Goal: Transaction & Acquisition: Purchase product/service

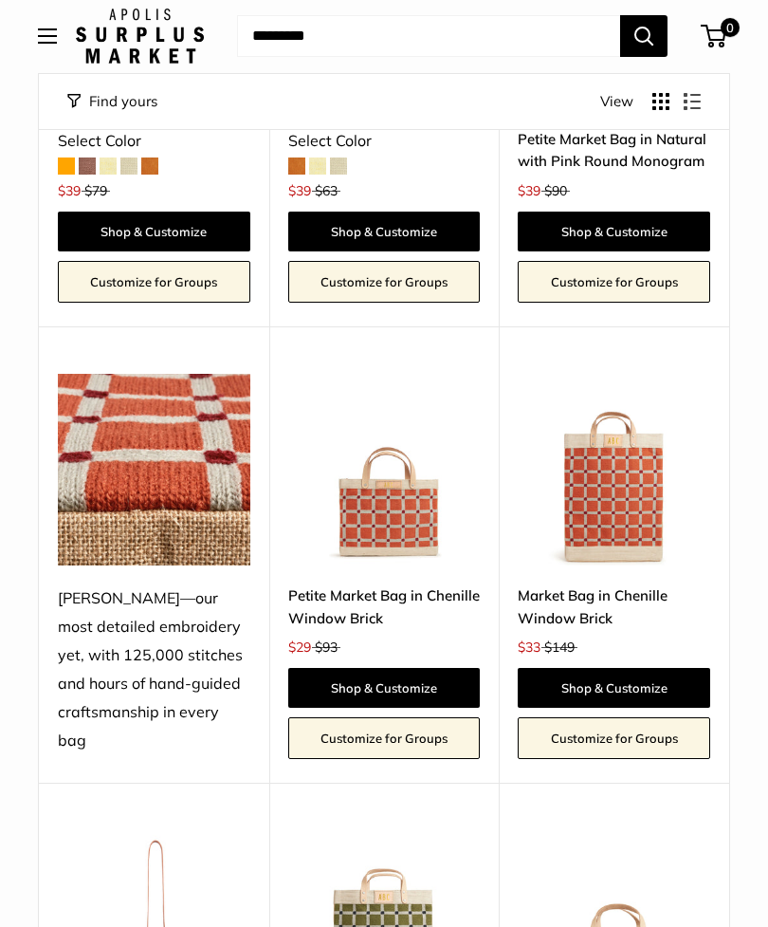
scroll to position [3074, 0]
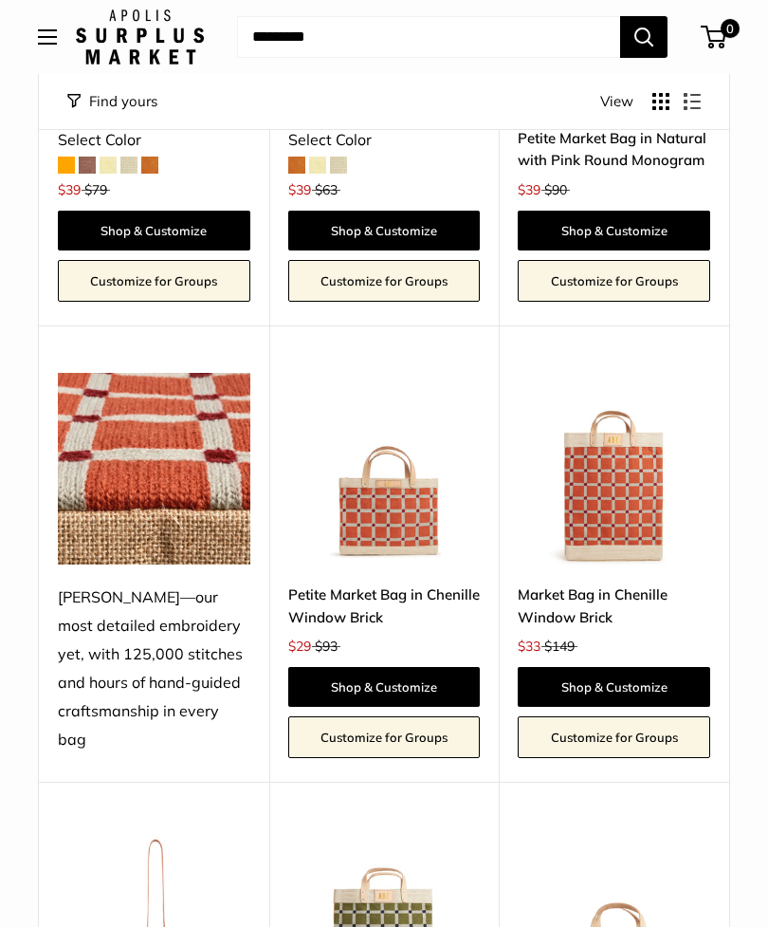
click at [379, 667] on link "Shop & Customize" at bounding box center [384, 687] width 193 height 40
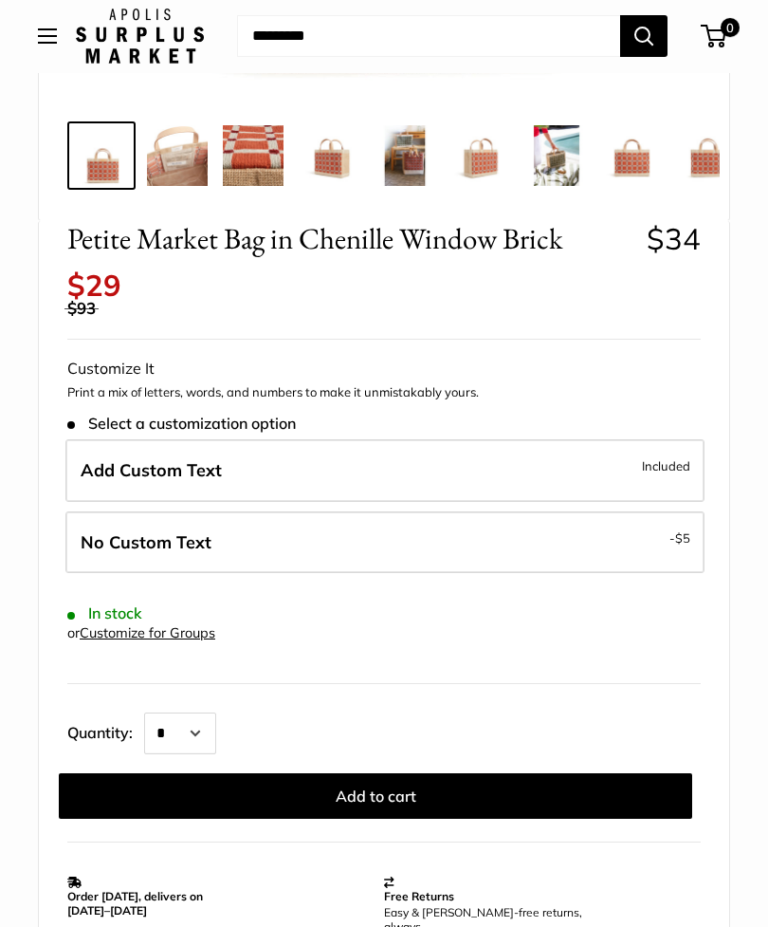
scroll to position [693, 0]
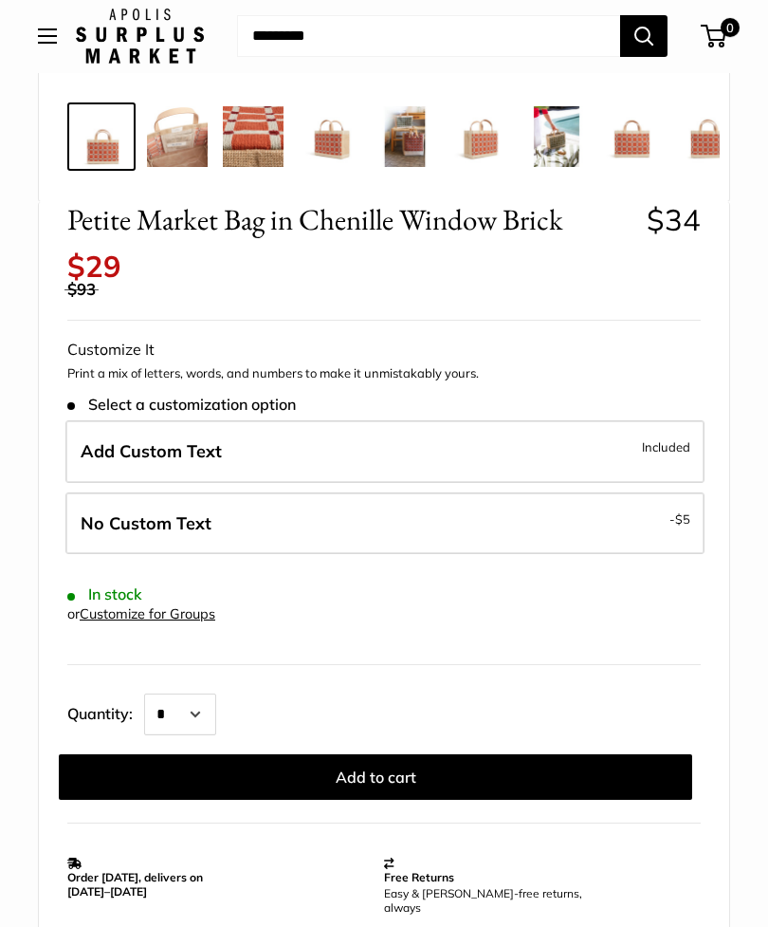
click at [499, 432] on label "Add Custom Text Included" at bounding box center [384, 452] width 639 height 63
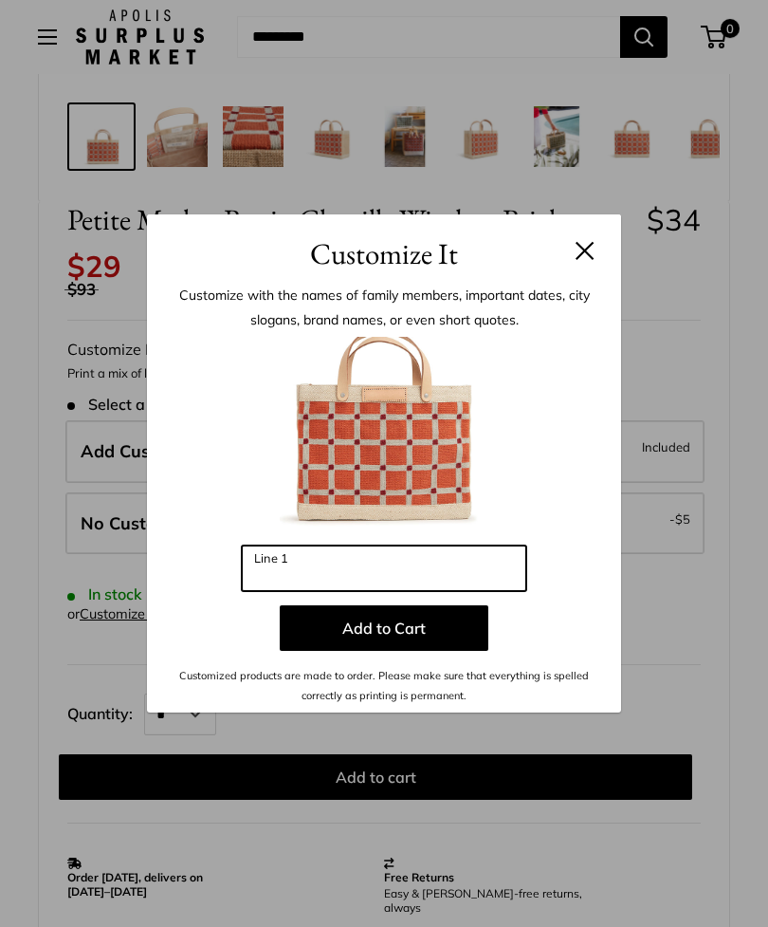
click at [354, 591] on input "Line 1" at bounding box center [384, 568] width 285 height 46
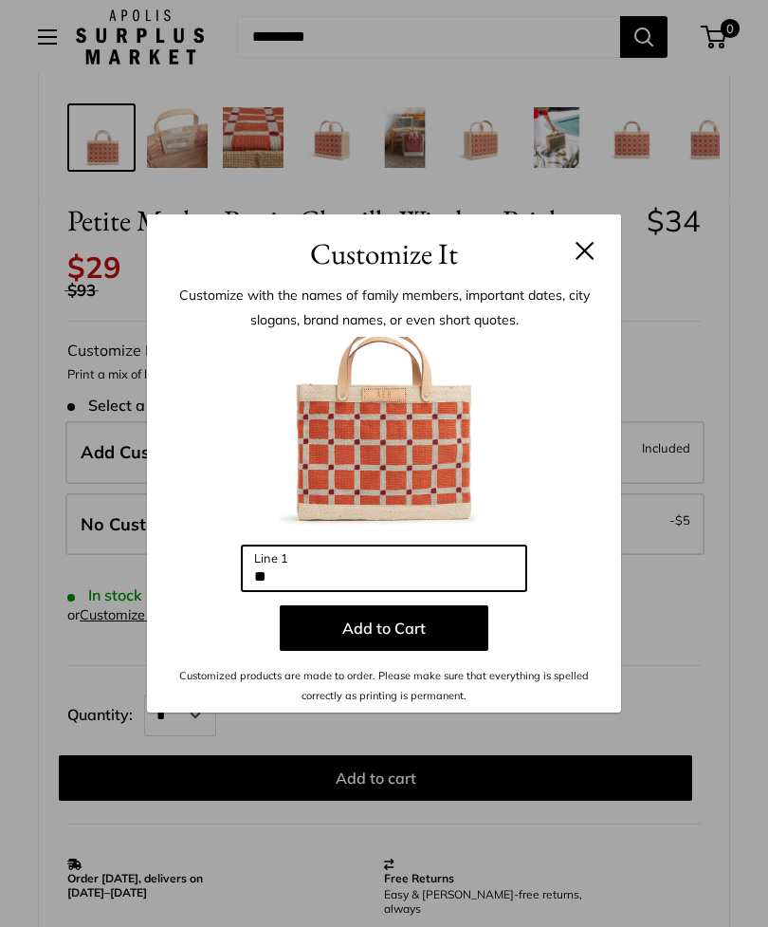
type input "*"
type input "***"
click at [434, 651] on button "Add to Cart" at bounding box center [384, 628] width 209 height 46
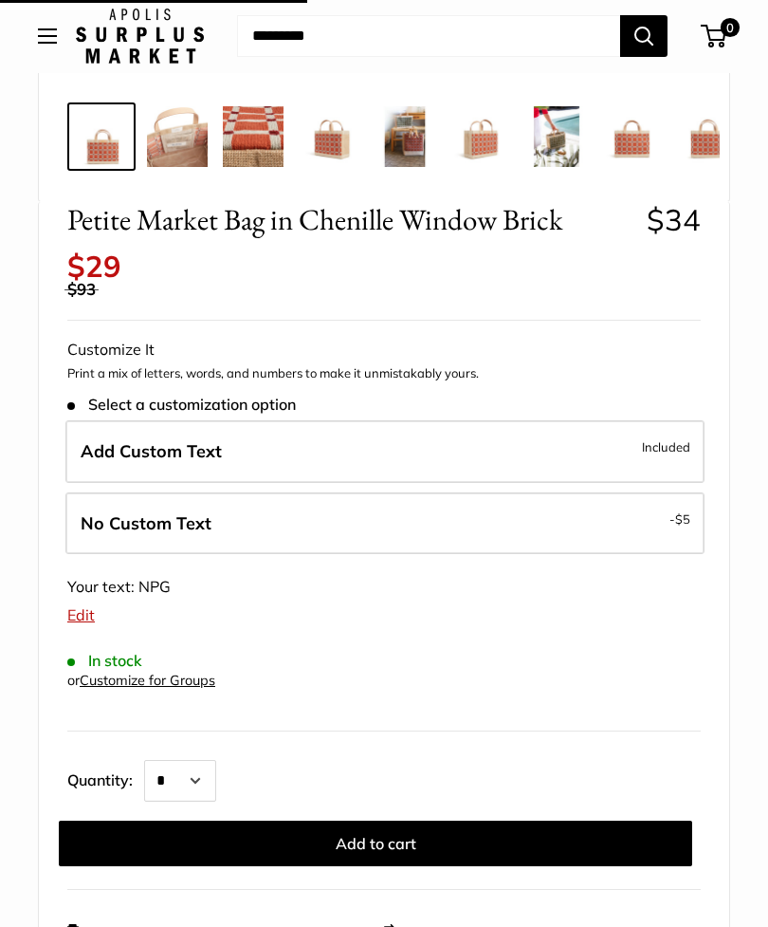
scroll to position [694, 0]
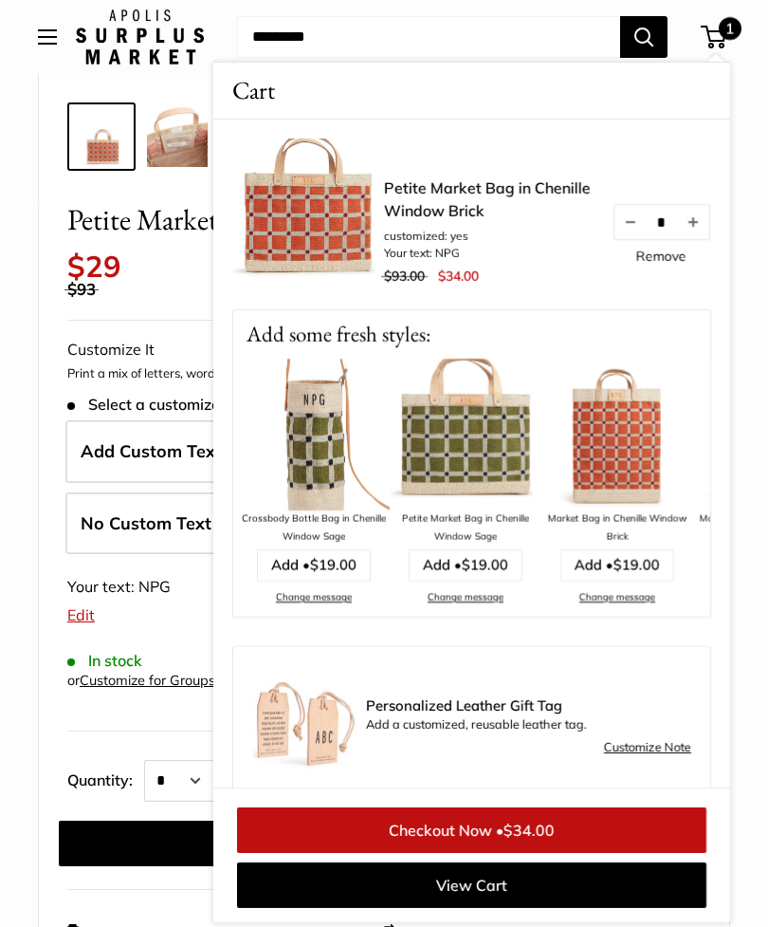
click at [482, 600] on link "Change message" at bounding box center [466, 597] width 76 height 12
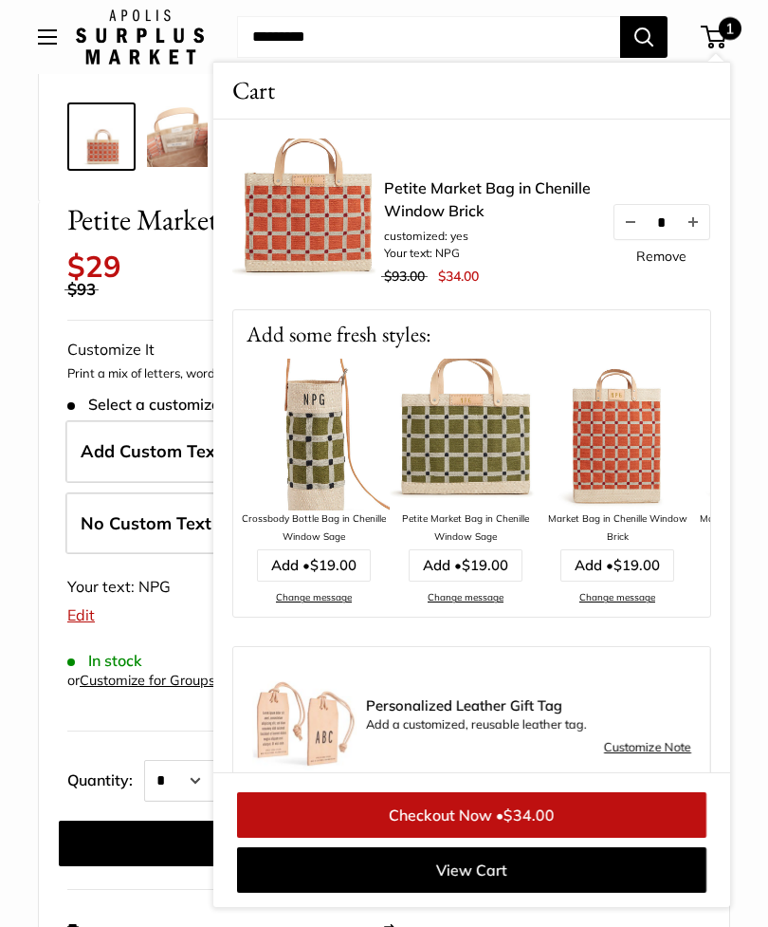
scroll to position [755, 0]
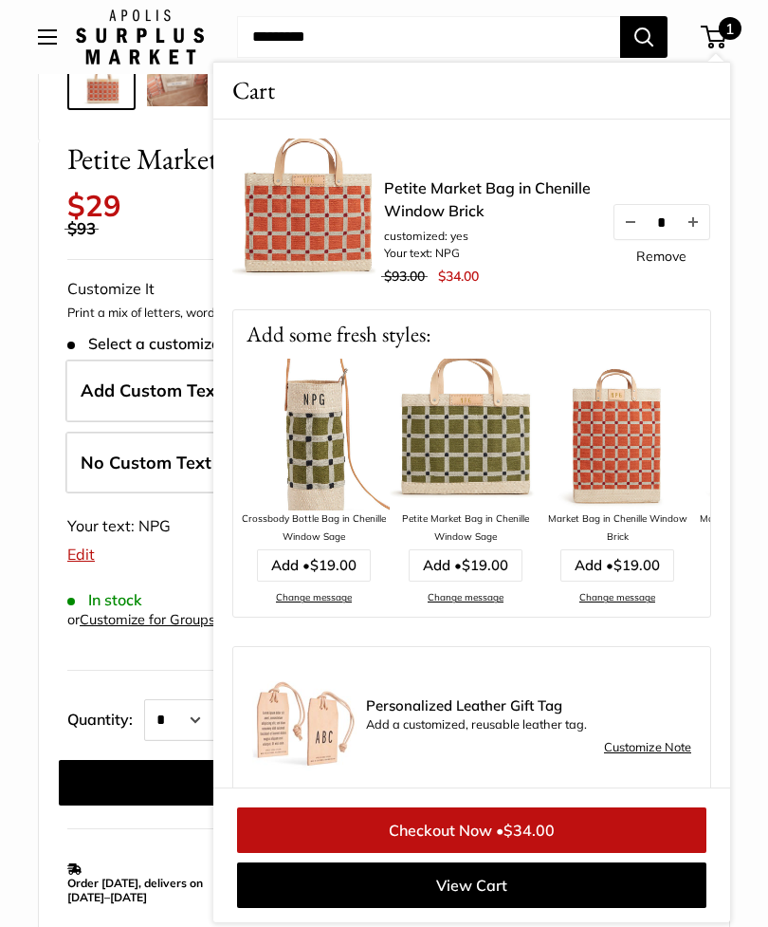
click at [488, 594] on link "Change message" at bounding box center [466, 597] width 76 height 12
click at [489, 430] on img at bounding box center [466, 435] width 152 height 152
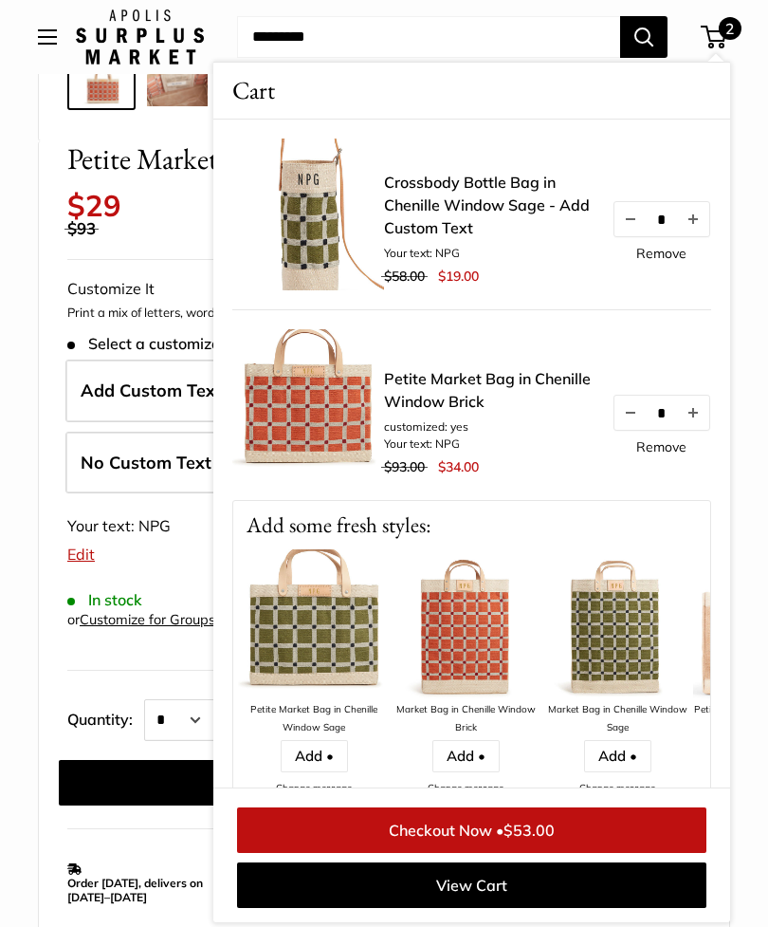
click at [334, 651] on img at bounding box center [314, 625] width 152 height 152
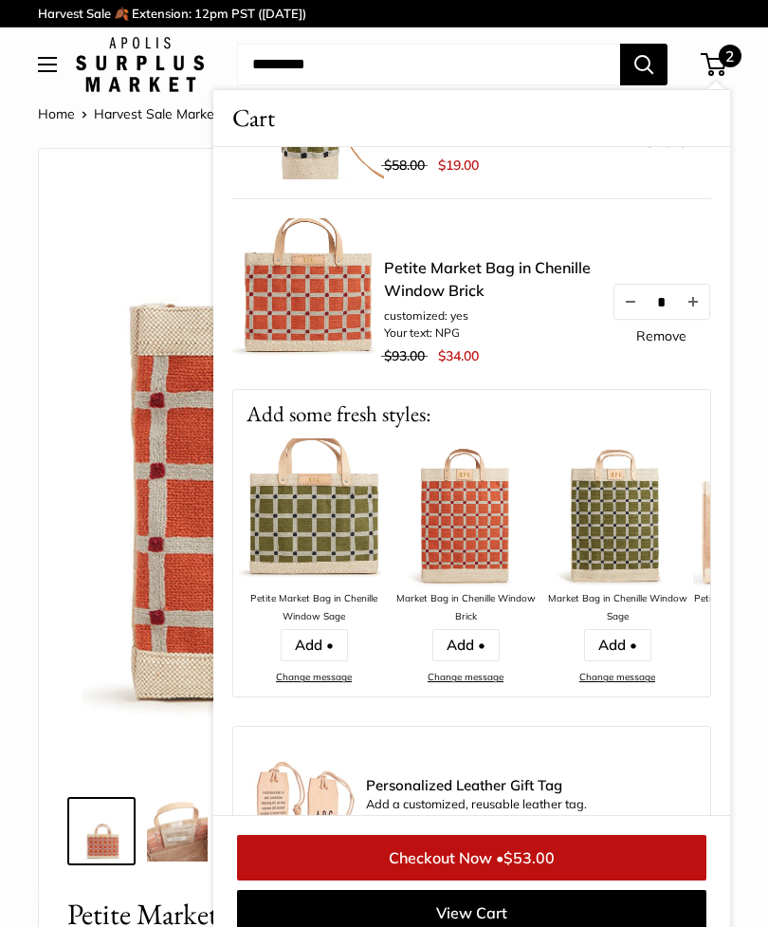
scroll to position [141, 0]
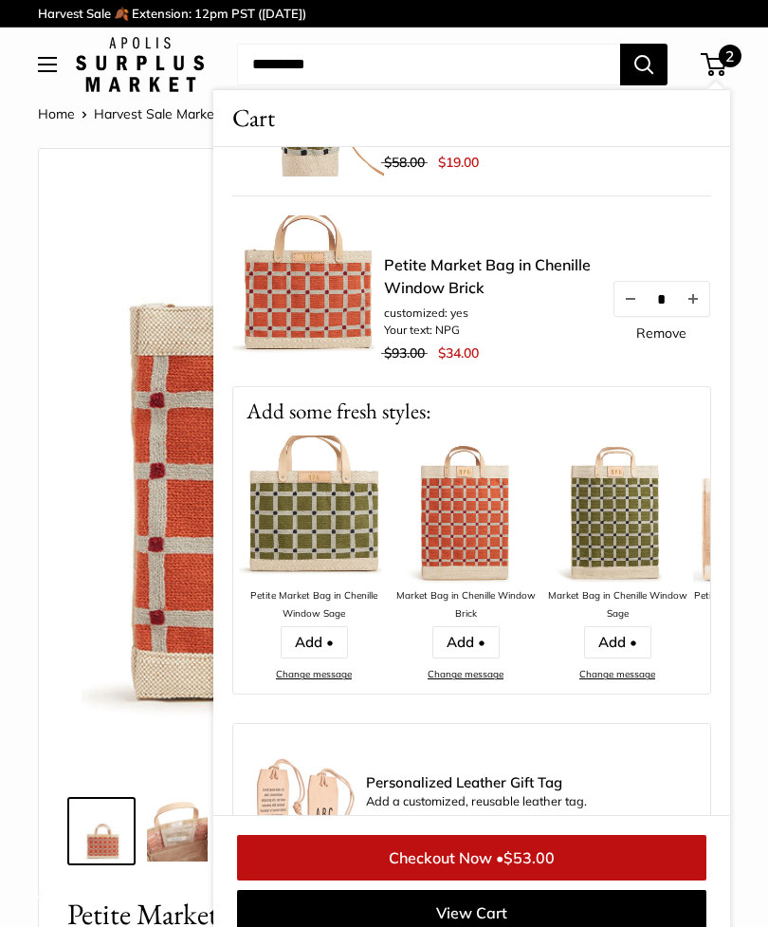
click at [323, 679] on link "Change message" at bounding box center [314, 674] width 76 height 12
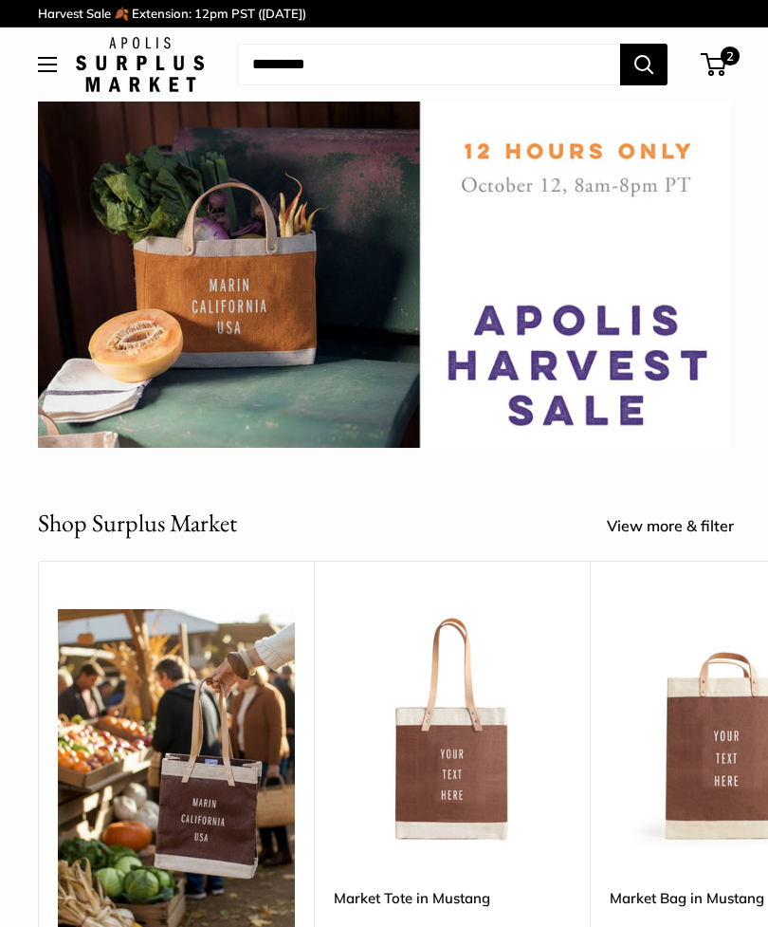
click at [711, 66] on span at bounding box center [711, 65] width 6 height 6
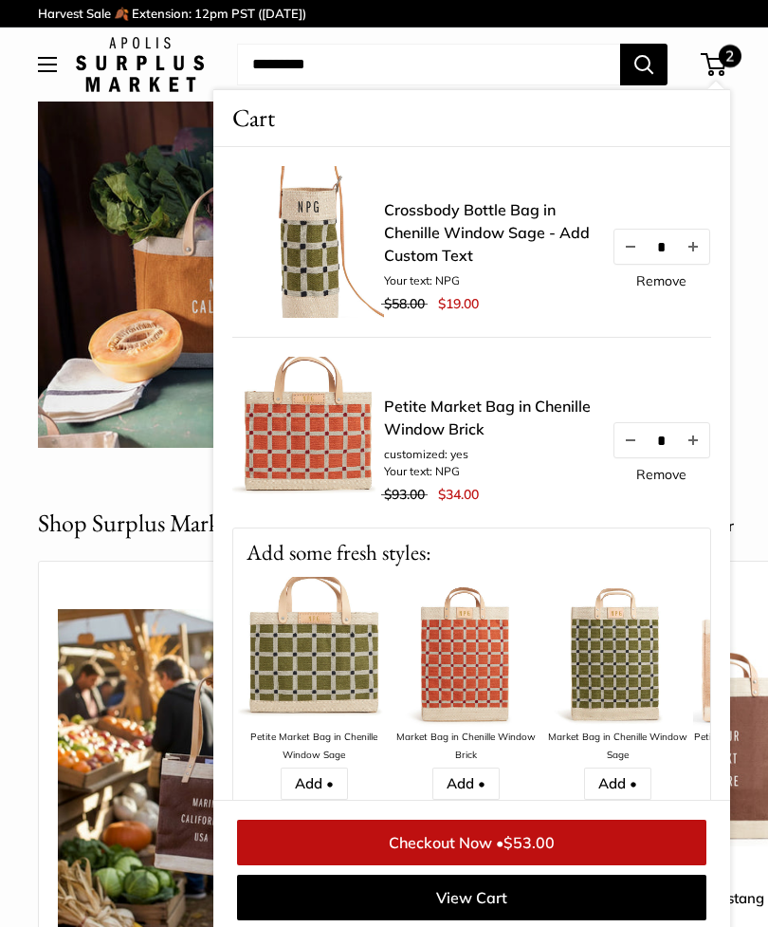
click at [315, 679] on img at bounding box center [314, 653] width 152 height 152
click at [46, 72] on button "Open menu" at bounding box center [47, 64] width 19 height 15
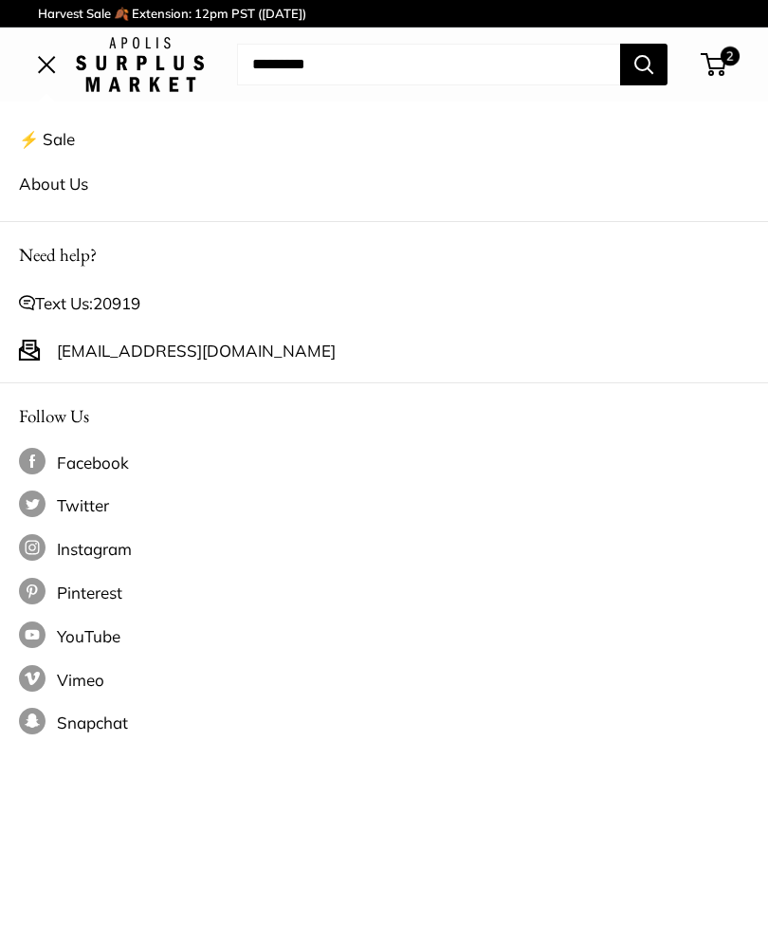
click at [78, 147] on link "⚡️ Sale" at bounding box center [384, 139] width 730 height 45
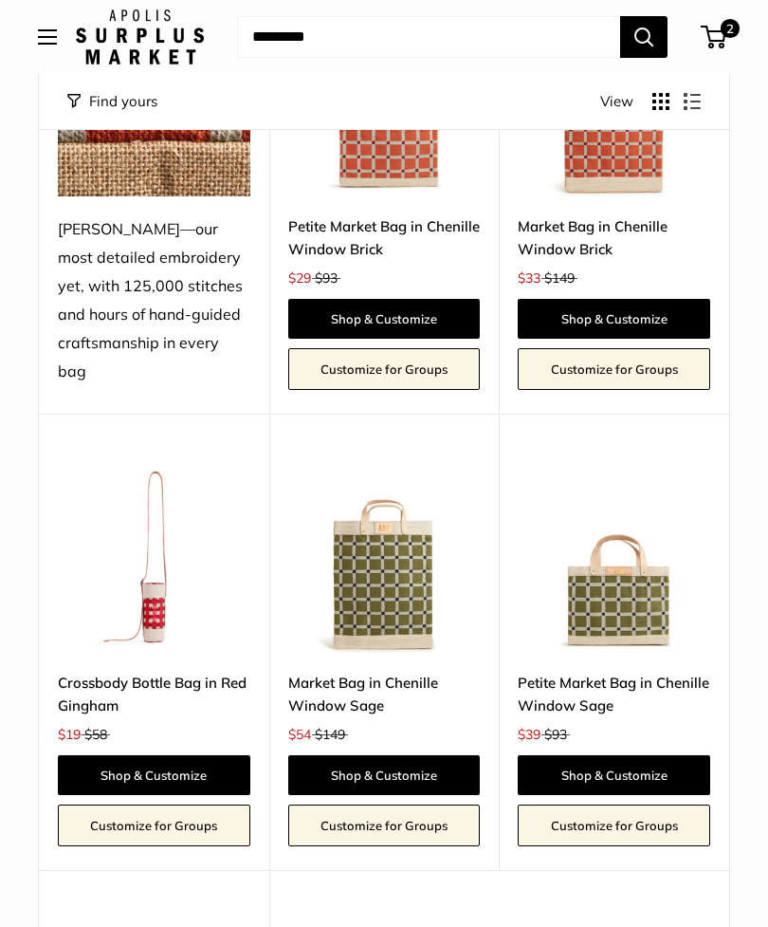
scroll to position [3448, 0]
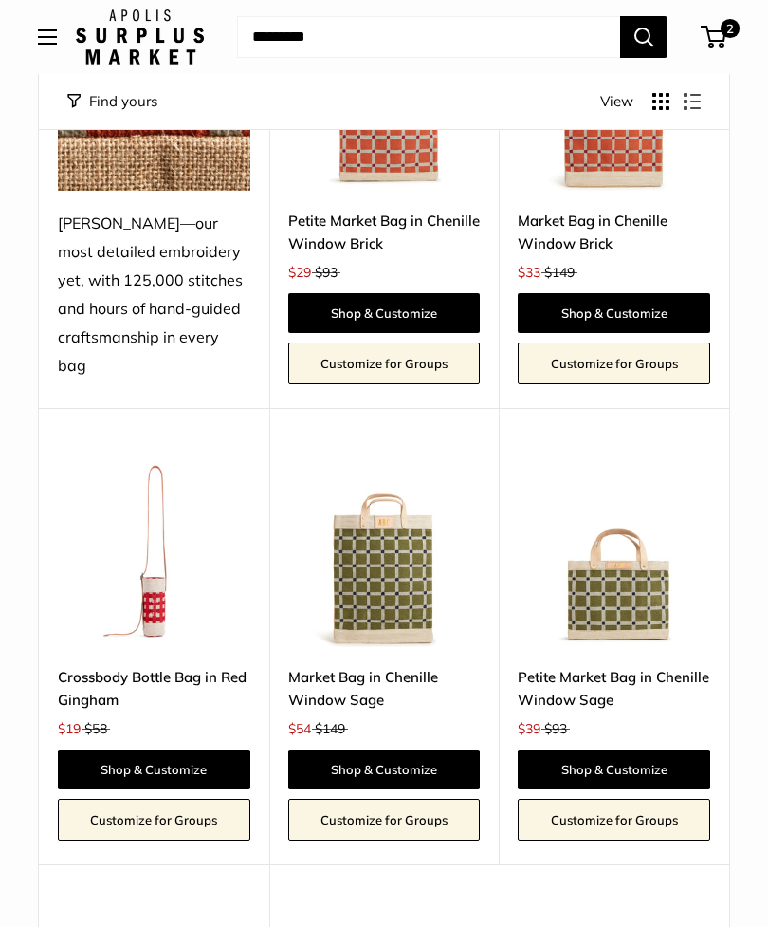
click at [626, 749] on link "Shop & Customize" at bounding box center [614, 769] width 193 height 40
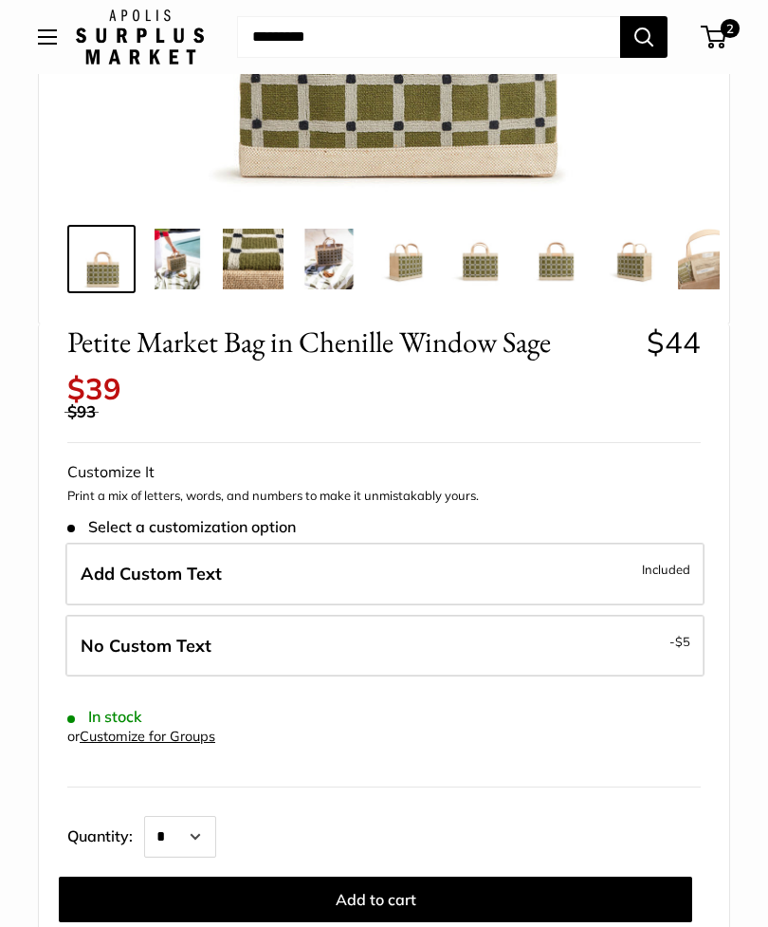
scroll to position [571, 0]
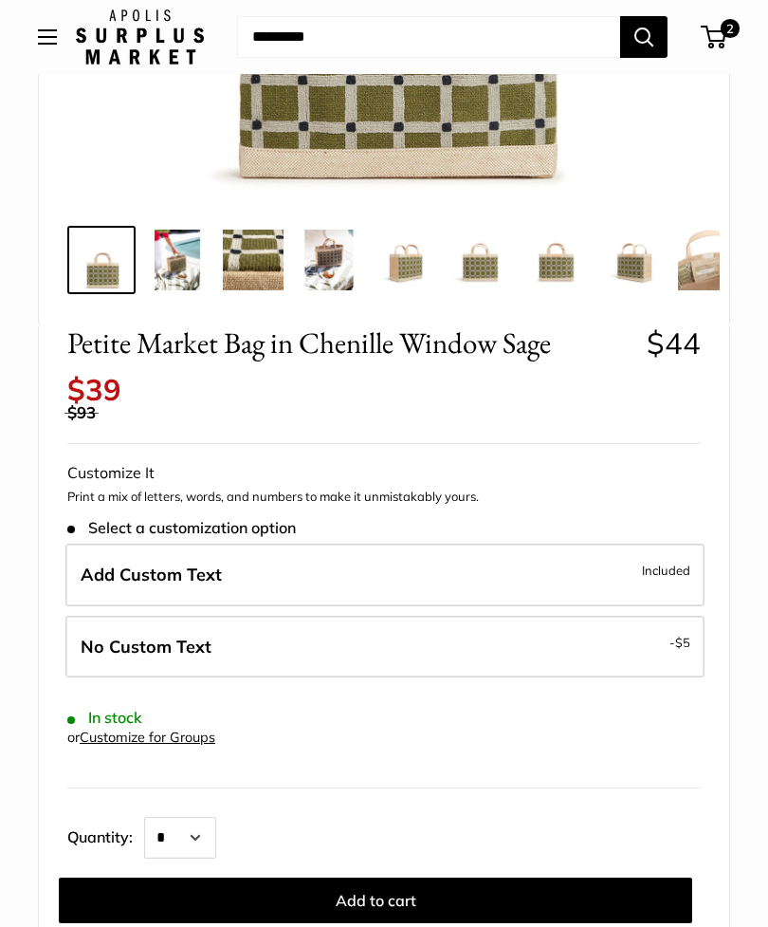
click at [629, 562] on label "Add Custom Text Included" at bounding box center [384, 575] width 639 height 63
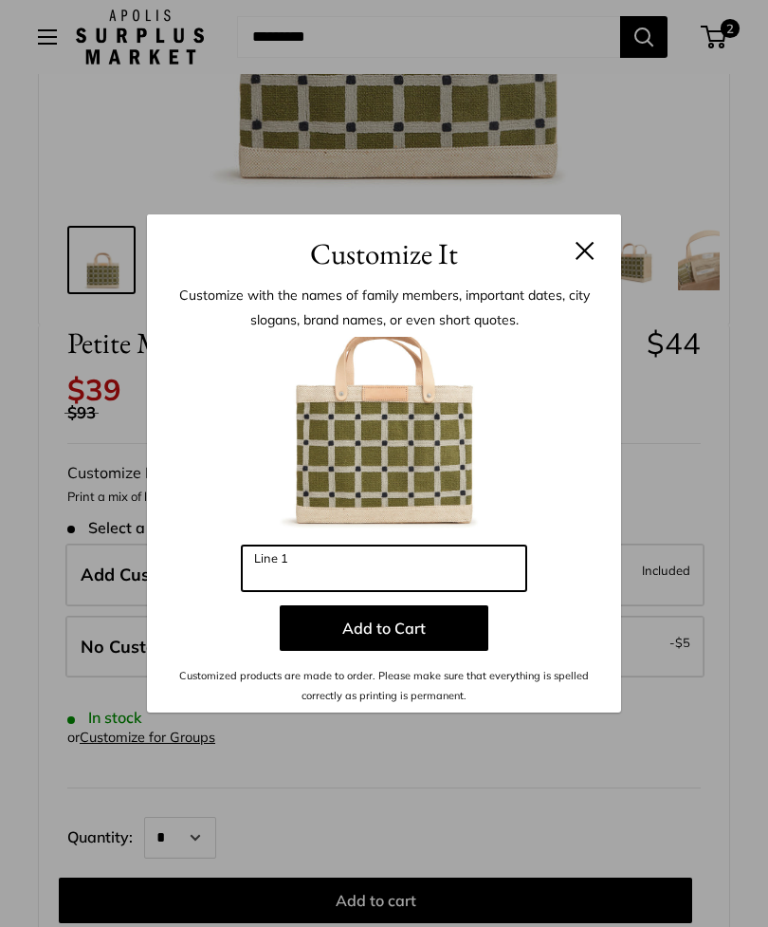
click at [479, 591] on input "Line 1" at bounding box center [384, 568] width 285 height 46
type input "***"
click at [446, 651] on button "Add to Cart" at bounding box center [384, 628] width 209 height 46
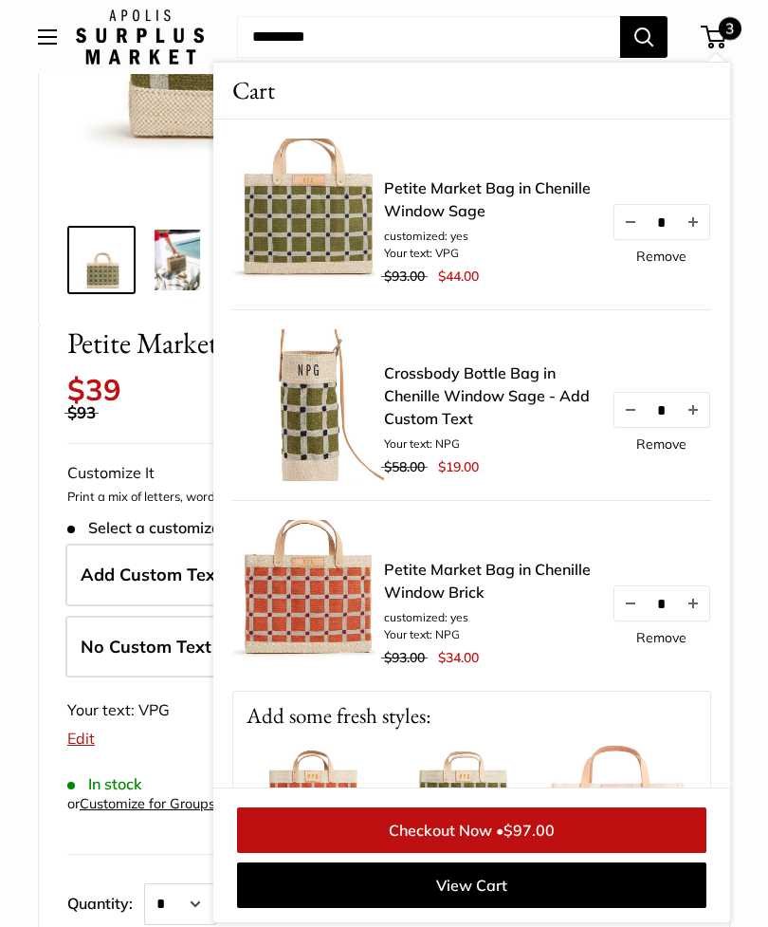
click at [670, 451] on link "Remove" at bounding box center [662, 443] width 50 height 13
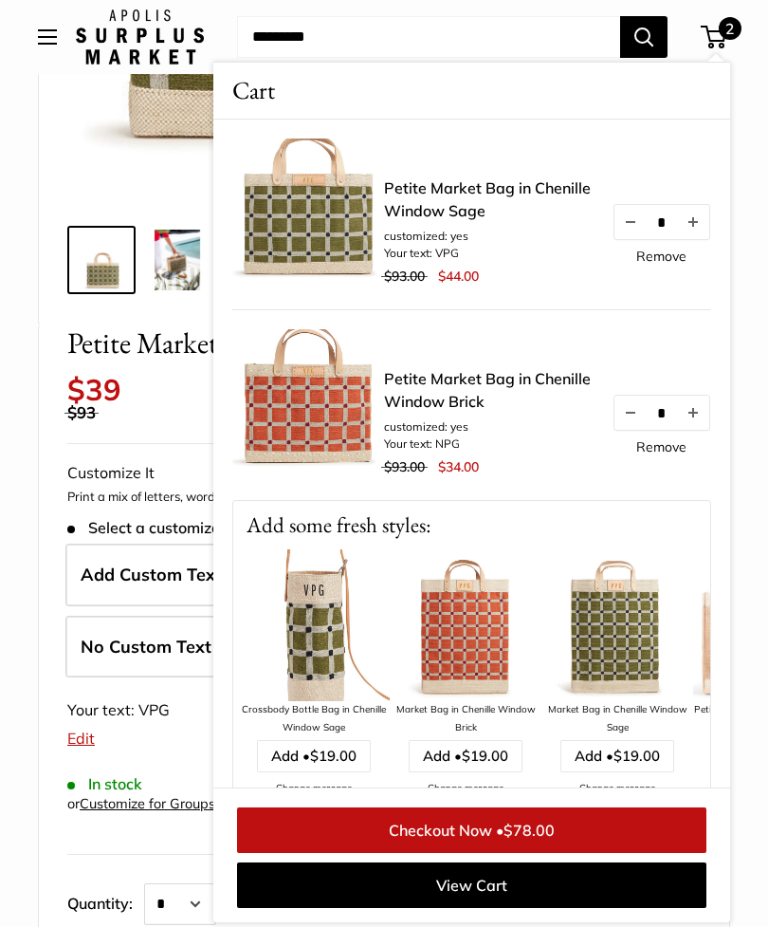
click at [638, 507] on p "Add some fresh styles:" at bounding box center [471, 525] width 477 height 48
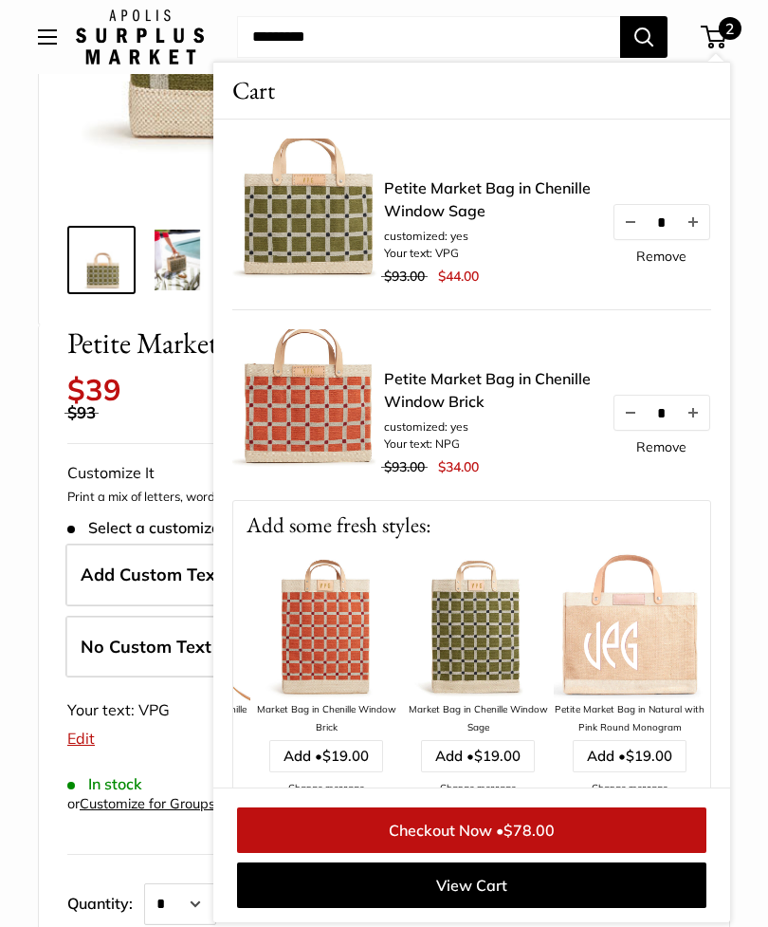
scroll to position [0, 139]
click at [537, 840] on span "$78.00" at bounding box center [529, 830] width 51 height 19
